Goal: Find specific page/section: Find specific page/section

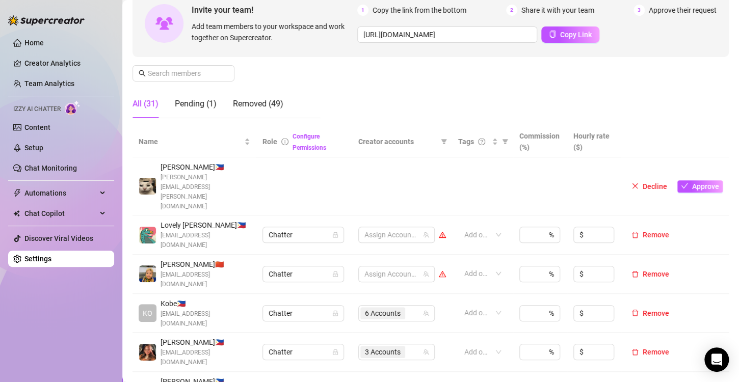
scroll to position [204, 0]
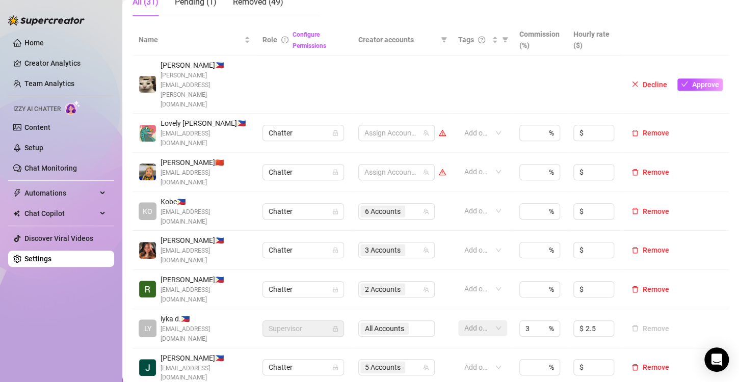
click at [364, 320] on div "All Accounts" at bounding box center [396, 328] width 76 height 16
click at [368, 320] on div "All Accounts" at bounding box center [396, 328] width 76 height 16
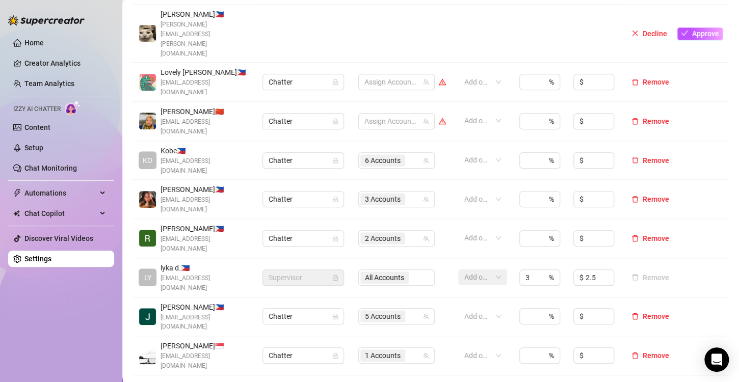
scroll to position [306, 0]
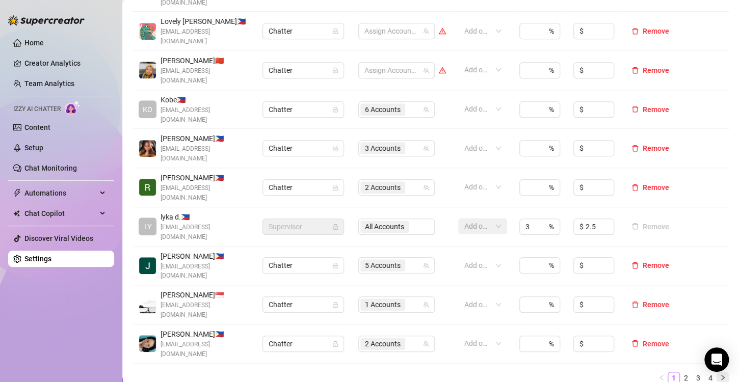
click at [719, 374] on icon "right" at bounding box center [722, 377] width 6 height 6
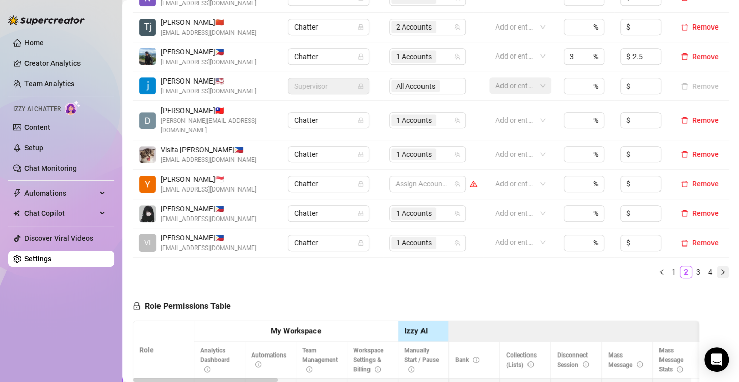
click at [713, 269] on div "Name Role Configure Permissions Creator accounts Tags Commission (%) Hourly rat…" at bounding box center [430, 105] width 596 height 364
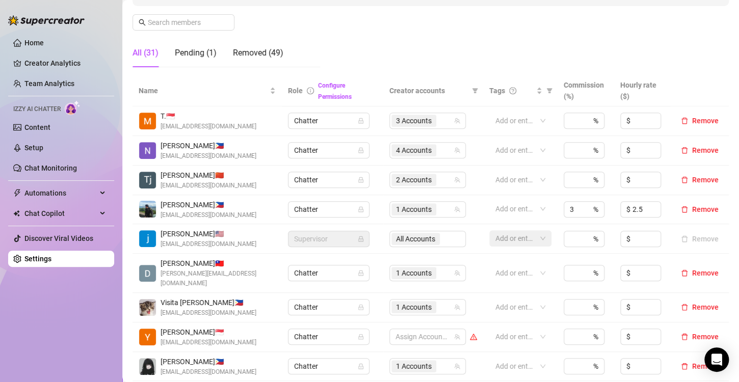
scroll to position [255, 0]
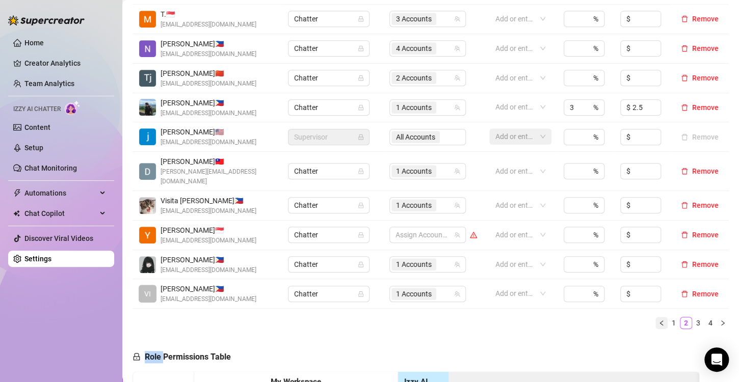
click at [658, 320] on icon "left" at bounding box center [661, 323] width 6 height 6
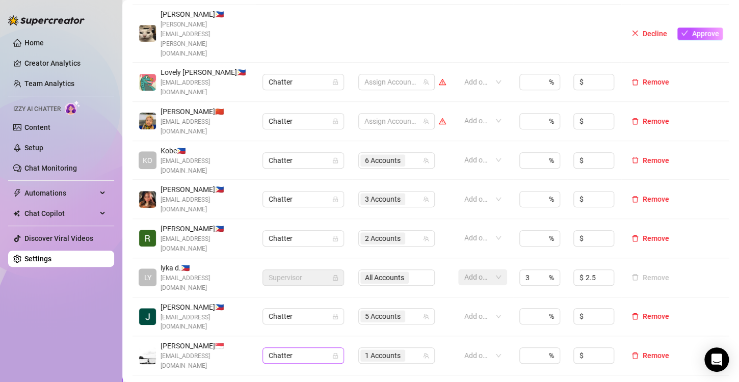
scroll to position [0, 0]
